Goal: Task Accomplishment & Management: Manage account settings

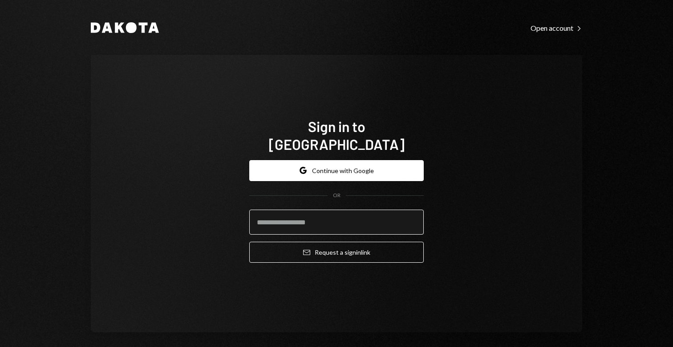
click at [288, 217] on input "email" at bounding box center [336, 221] width 175 height 25
type input "**********"
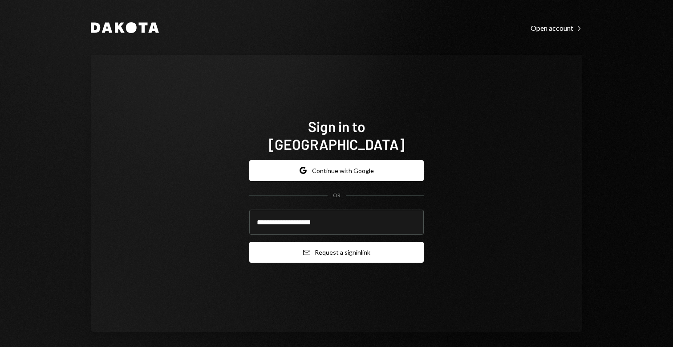
click at [343, 248] on button "Email Request a sign in link" at bounding box center [336, 251] width 175 height 21
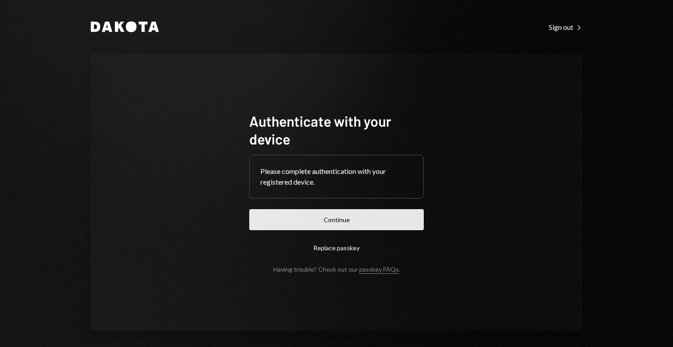
click at [356, 214] on button "Continue" at bounding box center [336, 219] width 175 height 21
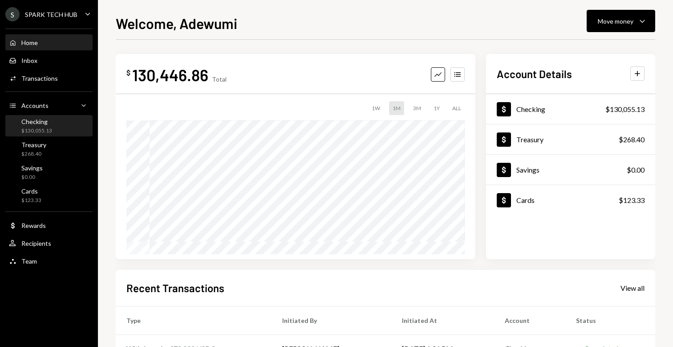
click at [48, 132] on div "$130,055.13" at bounding box center [36, 131] width 31 height 8
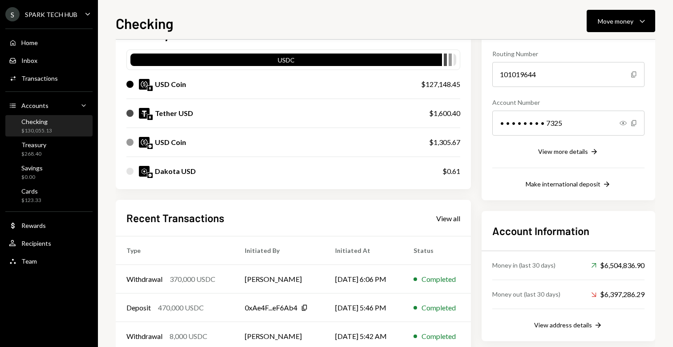
scroll to position [84, 0]
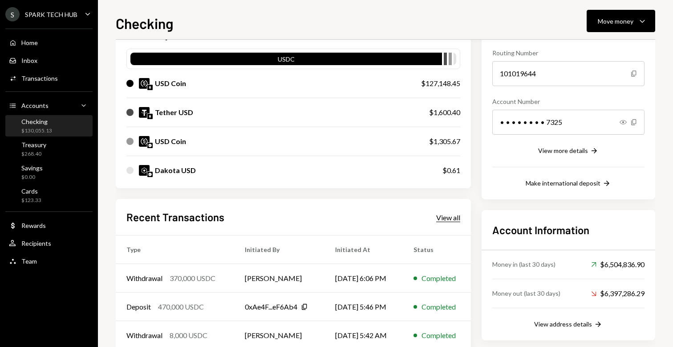
click at [446, 216] on div "View all" at bounding box center [449, 217] width 24 height 9
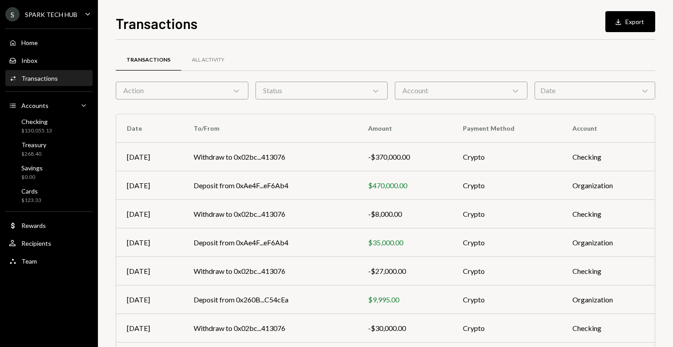
click at [216, 90] on div "Action Chevron Down" at bounding box center [182, 91] width 133 height 18
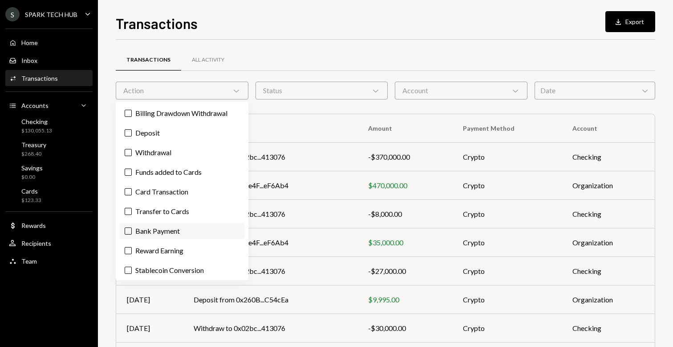
scroll to position [21, 0]
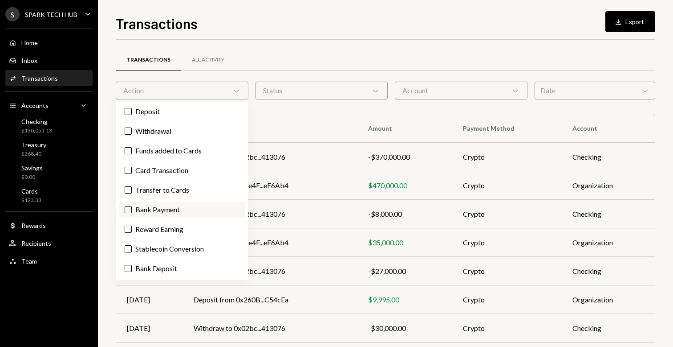
click at [127, 209] on button "Bank Payment" at bounding box center [128, 209] width 7 height 7
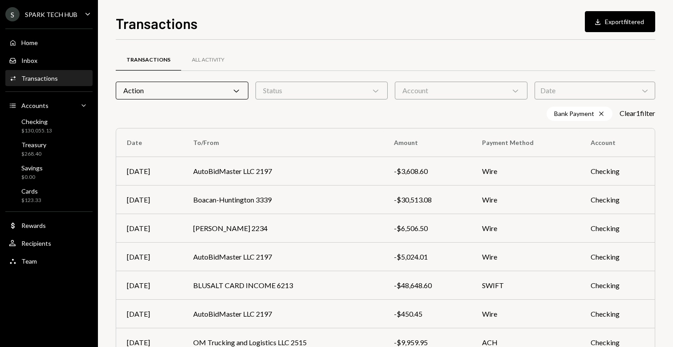
click at [348, 127] on div "Transactions All Activity Action Chevron Down Status Chevron Down Account Chevr…" at bounding box center [386, 266] width 540 height 425
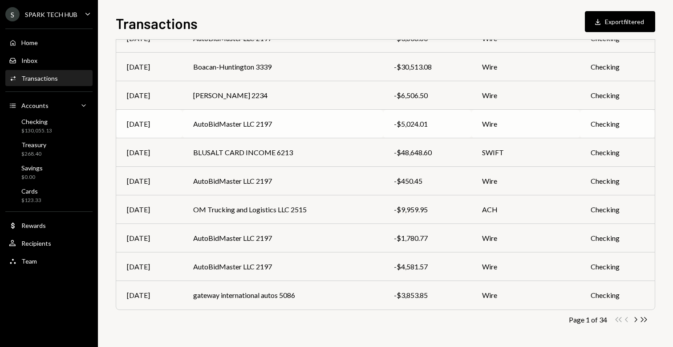
scroll to position [0, 0]
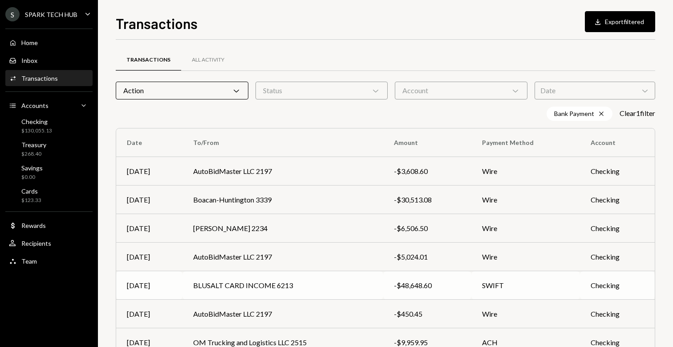
click at [338, 290] on td "BLUSALT CARD INCOME 6213" at bounding box center [283, 285] width 201 height 29
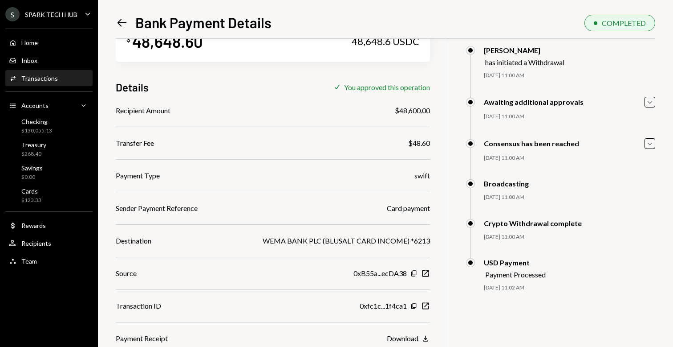
scroll to position [39, 0]
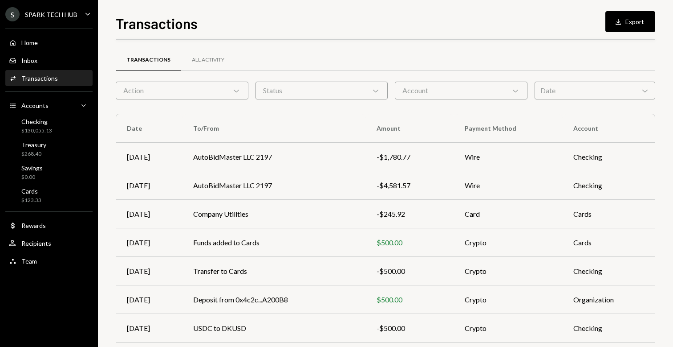
scroll to position [118, 0]
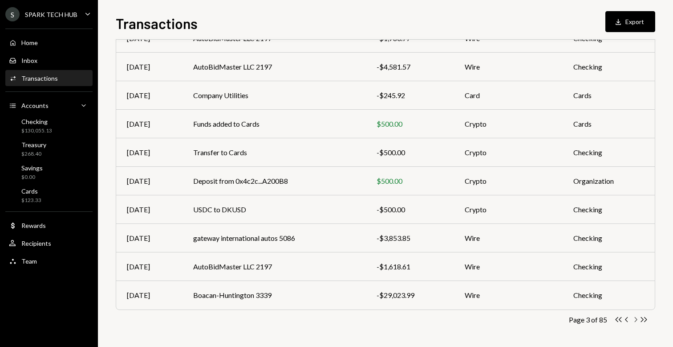
click at [633, 318] on icon "Chevron Right" at bounding box center [636, 319] width 8 height 8
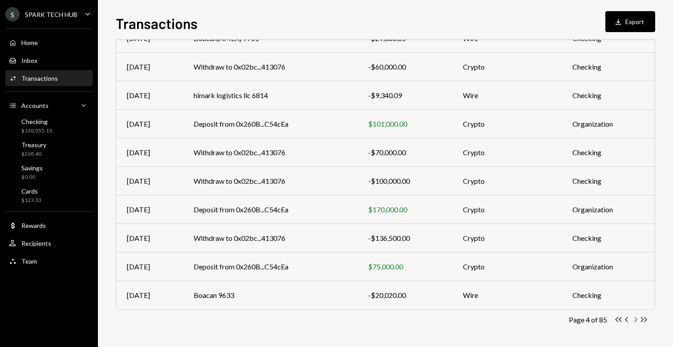
click at [638, 318] on icon "Chevron Right" at bounding box center [636, 319] width 8 height 8
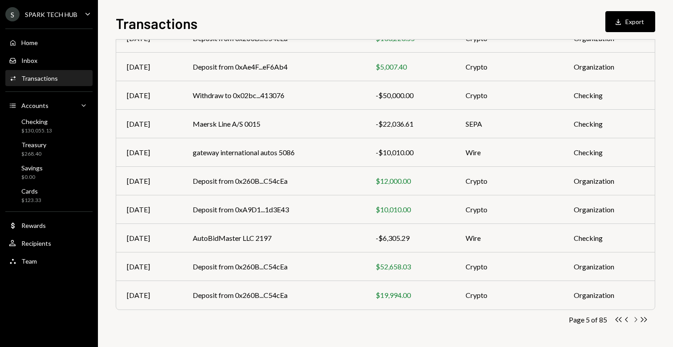
click at [632, 319] on icon "Chevron Right" at bounding box center [636, 319] width 8 height 8
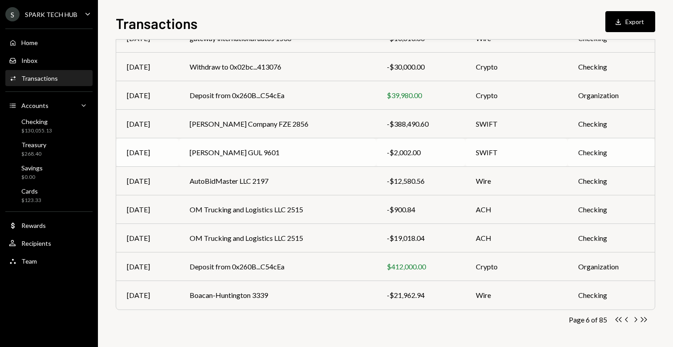
click at [489, 146] on td "SWIFT" at bounding box center [516, 152] width 103 height 29
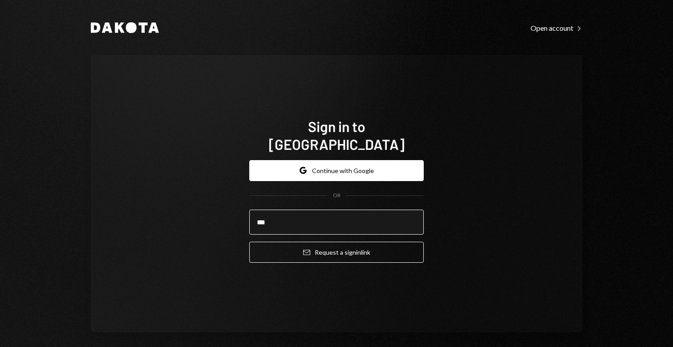
type input "**********"
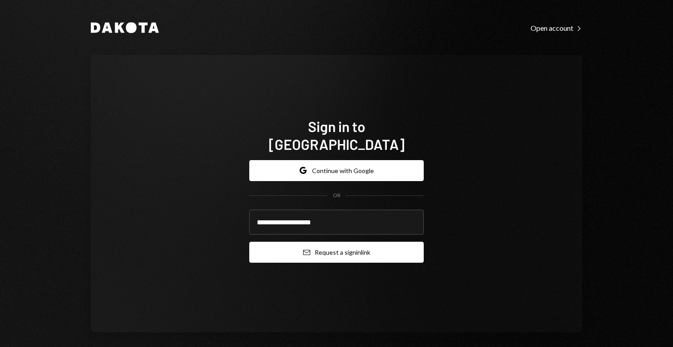
click at [333, 245] on button "Email Request a sign in link" at bounding box center [336, 251] width 175 height 21
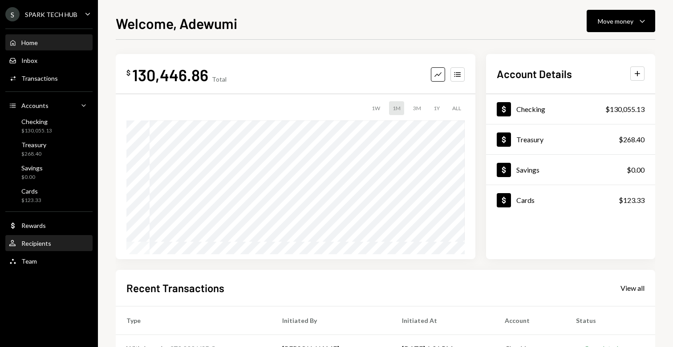
click at [56, 249] on div "User Recipients" at bounding box center [49, 243] width 80 height 15
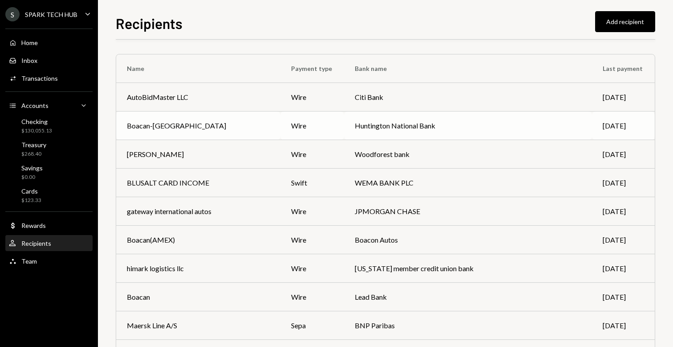
scroll to position [160, 0]
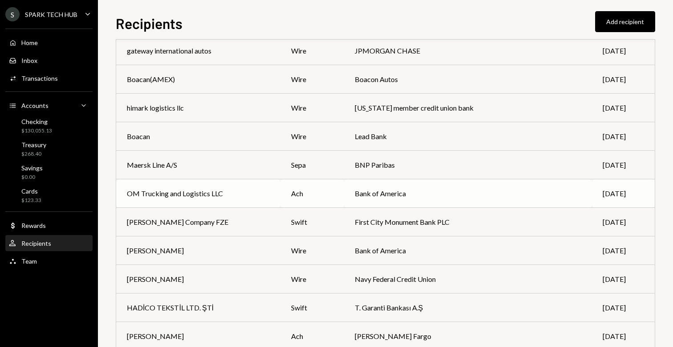
click at [260, 194] on div "OM Trucking and Logistics LLC" at bounding box center [198, 193] width 143 height 11
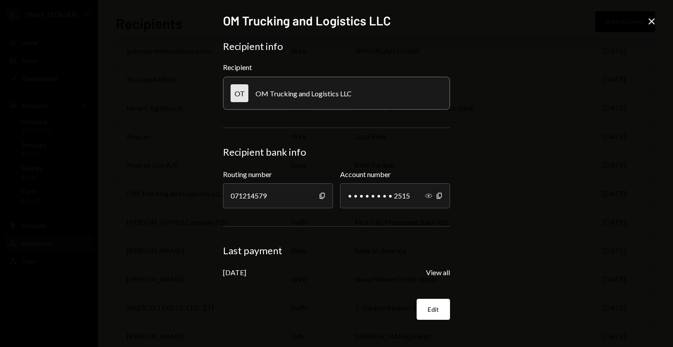
click at [427, 199] on icon "Show" at bounding box center [428, 195] width 7 height 7
click at [441, 197] on icon "button" at bounding box center [439, 195] width 5 height 6
click at [321, 197] on icon "Copy" at bounding box center [322, 195] width 7 height 7
click at [434, 272] on button "View all" at bounding box center [438, 272] width 24 height 9
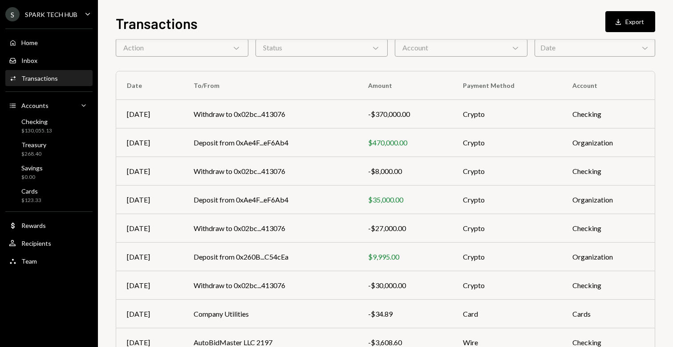
scroll to position [64, 0]
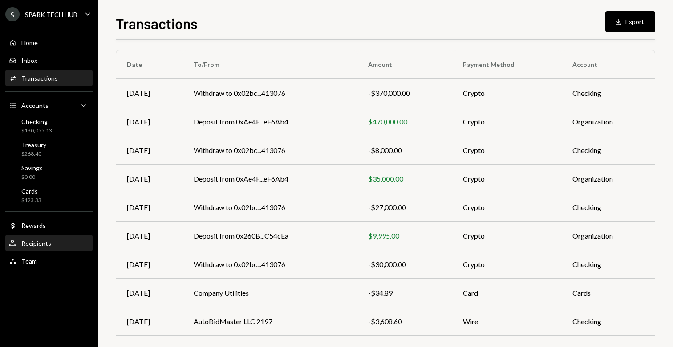
click at [41, 239] on div "Recipients" at bounding box center [36, 243] width 30 height 8
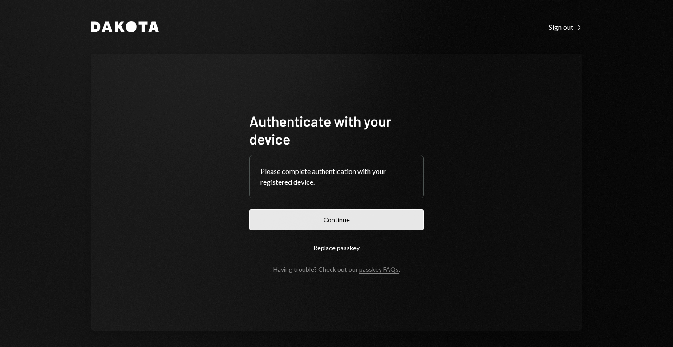
click at [314, 229] on button "Continue" at bounding box center [336, 219] width 175 height 21
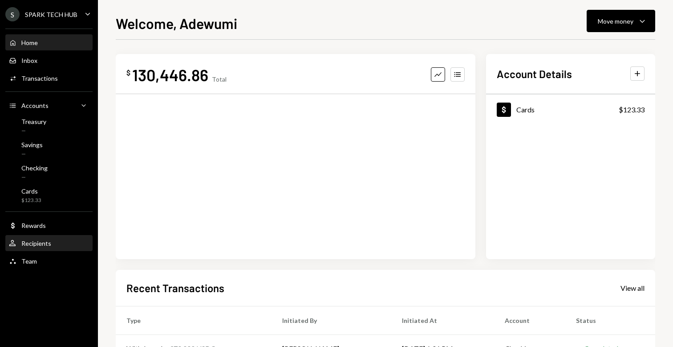
click at [49, 246] on div "Recipients" at bounding box center [36, 243] width 30 height 8
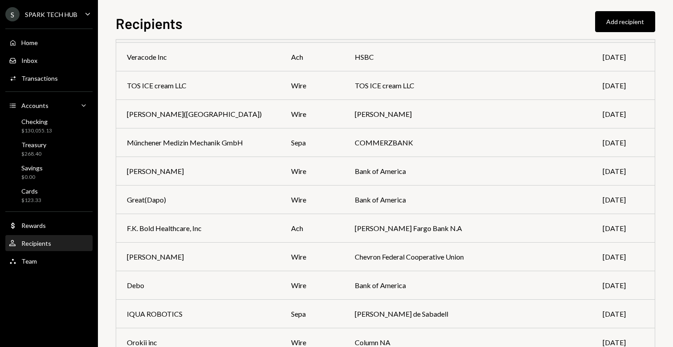
scroll to position [1368, 0]
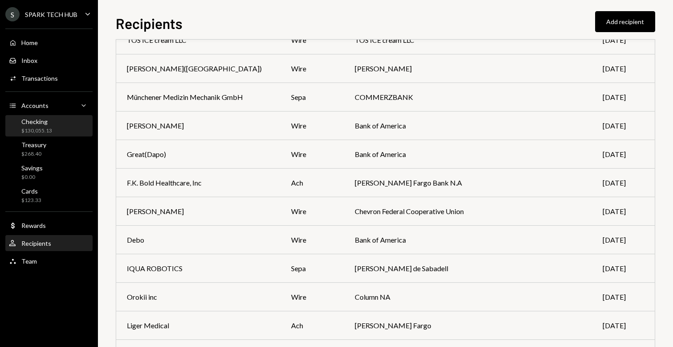
click at [41, 132] on div "$130,055.13" at bounding box center [36, 131] width 31 height 8
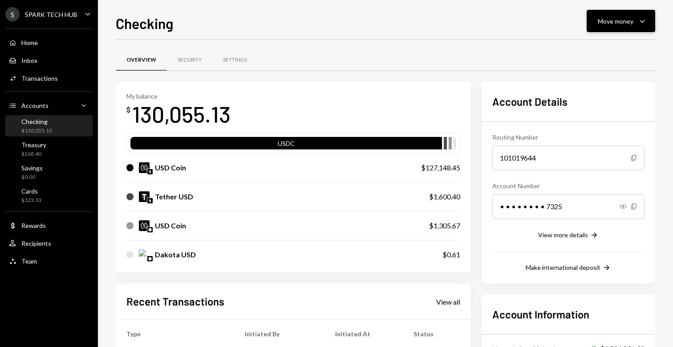
click at [599, 21] on div "Move money" at bounding box center [616, 20] width 36 height 9
click at [599, 51] on div "Send" at bounding box center [614, 47] width 65 height 9
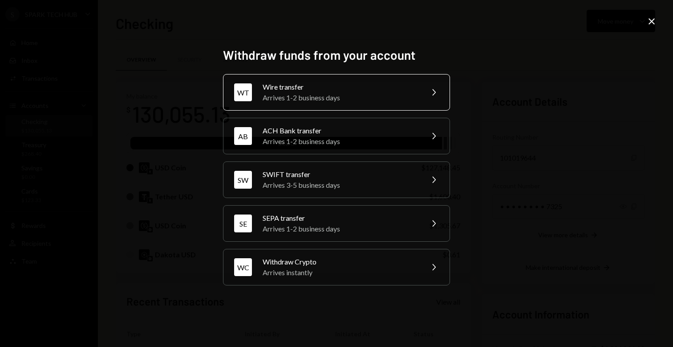
click at [305, 86] on div "Wire transfer" at bounding box center [340, 87] width 155 height 11
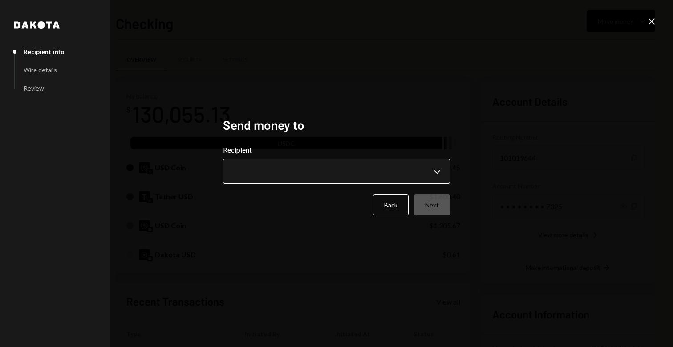
click at [271, 169] on body "S SPARK TECH HUB Caret Down Home Home Inbox Inbox Activities Transactions Accou…" at bounding box center [336, 173] width 673 height 347
click at [341, 177] on body "S SPARK TECH HUB Caret Down Home Home Inbox Inbox Activities Transactions Accou…" at bounding box center [336, 173] width 673 height 347
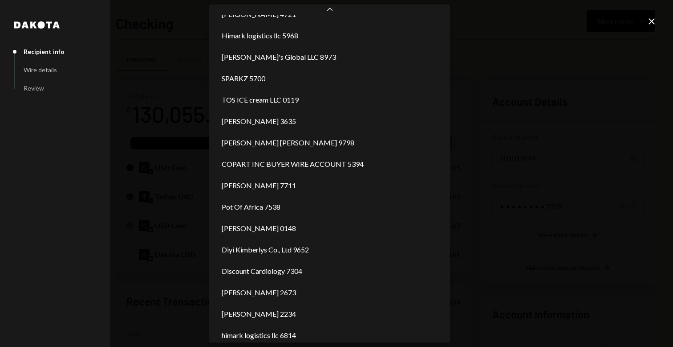
scroll to position [920, 0]
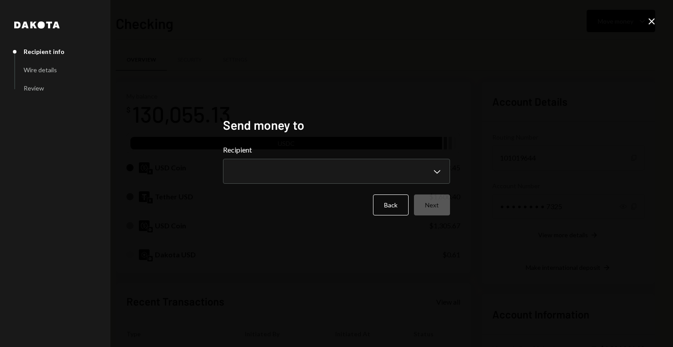
click at [650, 17] on icon "Close" at bounding box center [652, 21] width 11 height 11
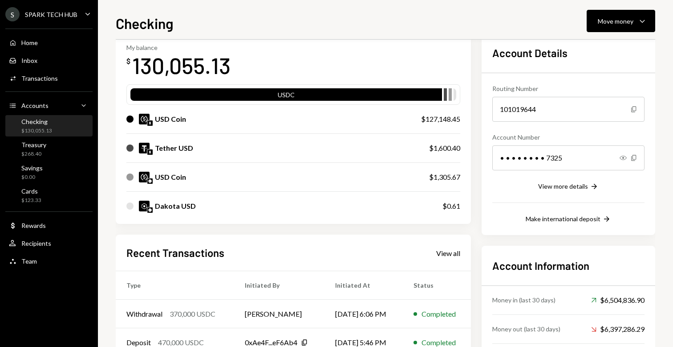
scroll to position [52, 0]
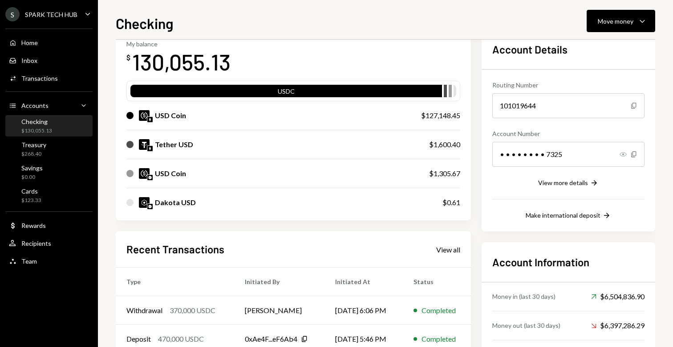
click at [623, 154] on icon "button" at bounding box center [623, 154] width 7 height 4
click at [562, 184] on div "View more details" at bounding box center [564, 183] width 50 height 8
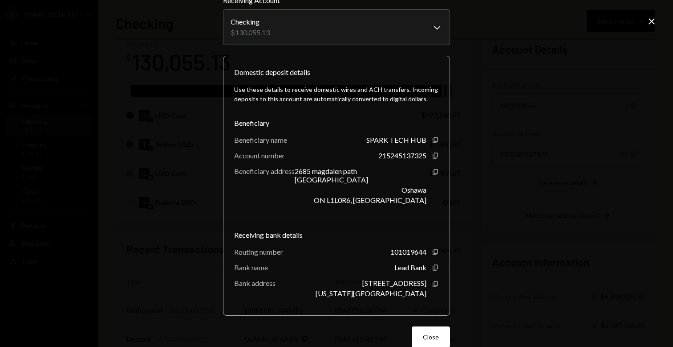
scroll to position [42, 0]
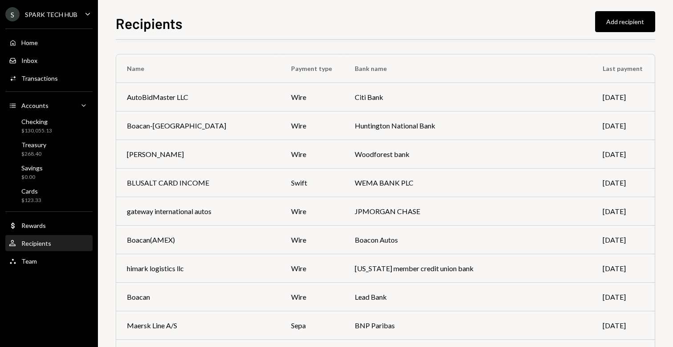
scroll to position [160, 0]
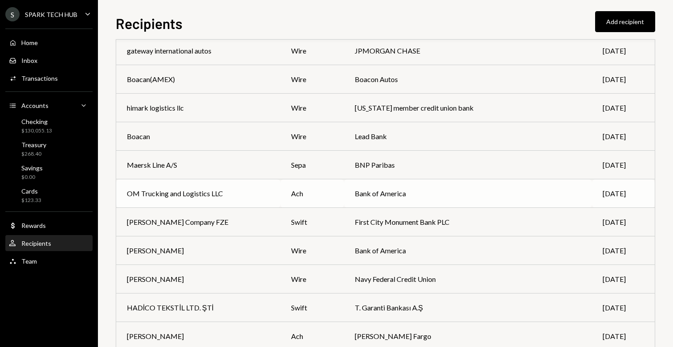
click at [217, 195] on div "OM Trucking and Logistics LLC" at bounding box center [175, 193] width 96 height 11
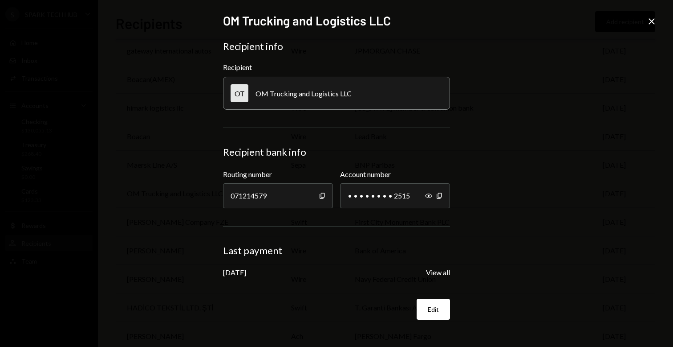
click at [259, 95] on div "OM Trucking and Logistics LLC" at bounding box center [304, 93] width 96 height 8
drag, startPoint x: 256, startPoint y: 94, endPoint x: 367, endPoint y: 91, distance: 111.4
click at [367, 91] on div "OT OM Trucking and Logistics LLC" at bounding box center [336, 93] width 227 height 33
copy div "OM Trucking and Logistics LLC"
click at [433, 301] on button "Edit" at bounding box center [433, 308] width 33 height 21
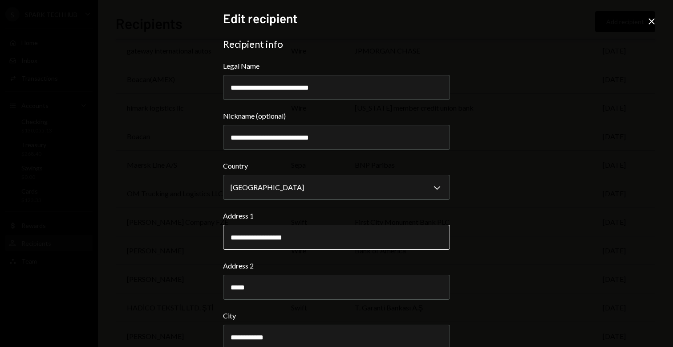
click at [229, 236] on input "**********" at bounding box center [336, 236] width 227 height 25
